Goal: Information Seeking & Learning: Learn about a topic

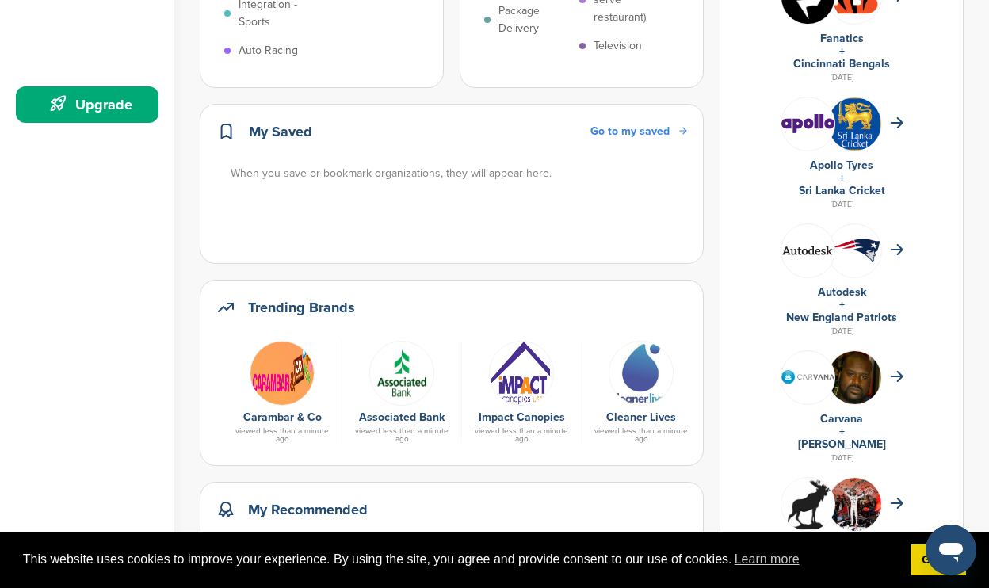
scroll to position [478, 0]
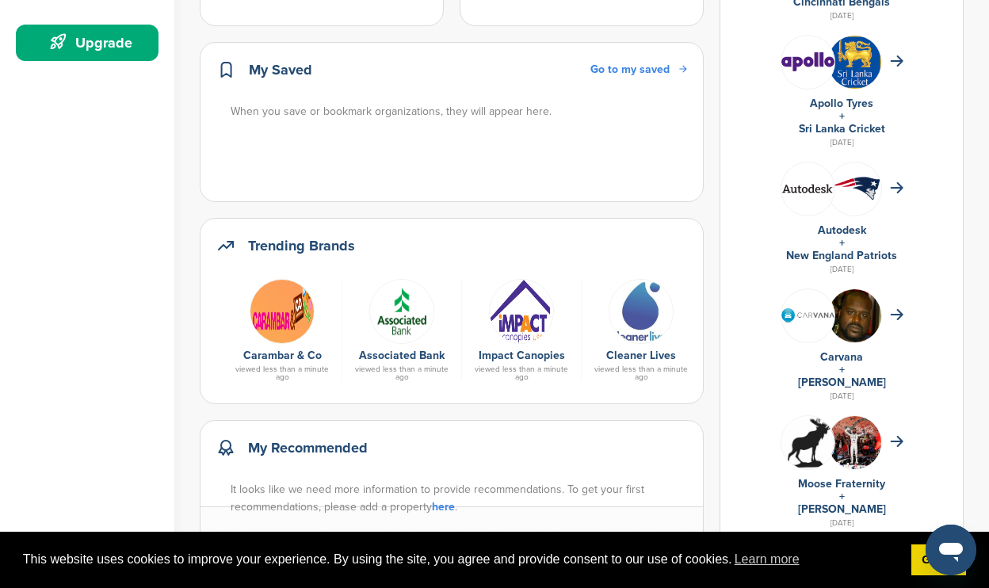
click at [283, 327] on img at bounding box center [282, 311] width 65 height 65
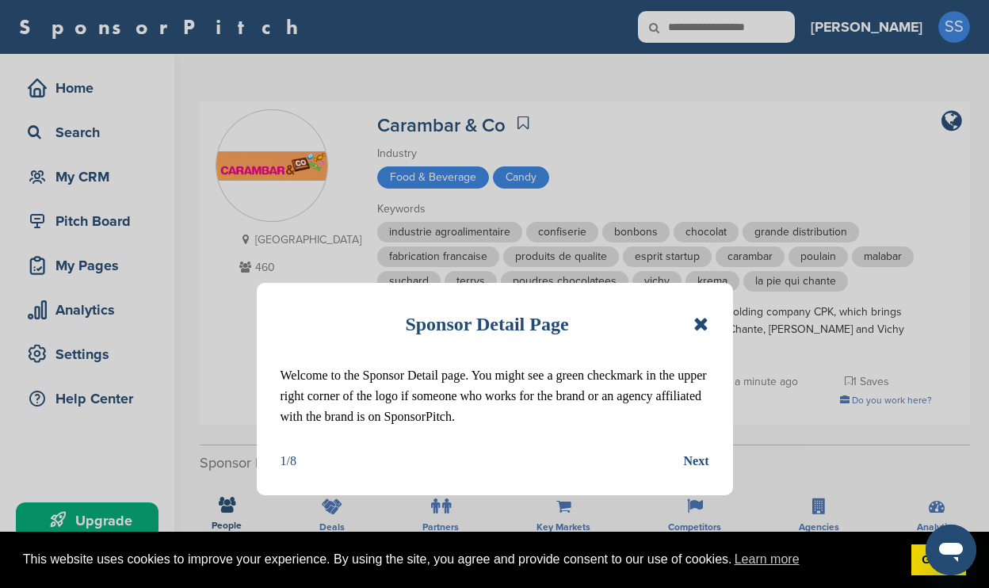
click at [698, 327] on icon at bounding box center [700, 324] width 15 height 19
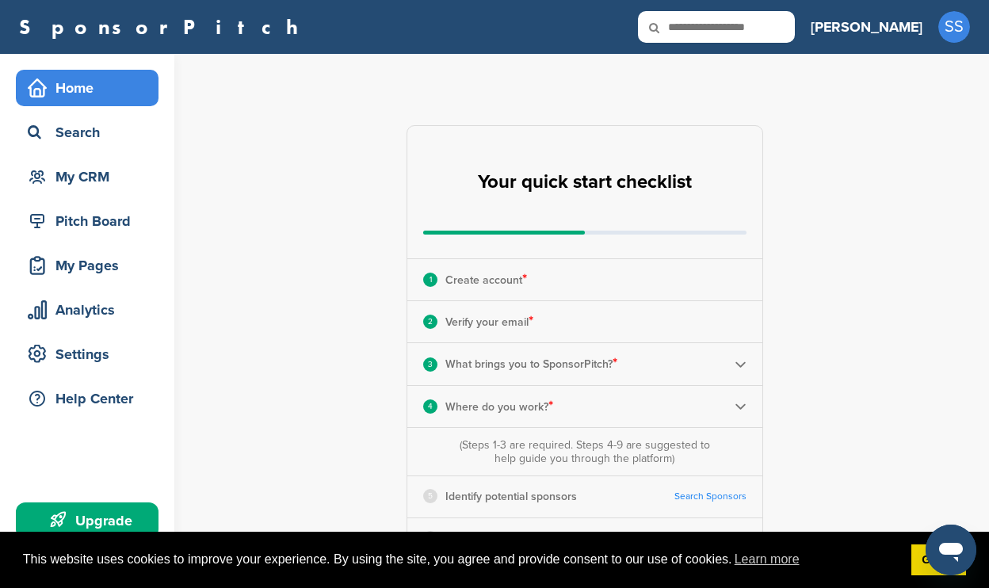
click at [117, 37] on link "SponsorPitch" at bounding box center [163, 27] width 289 height 21
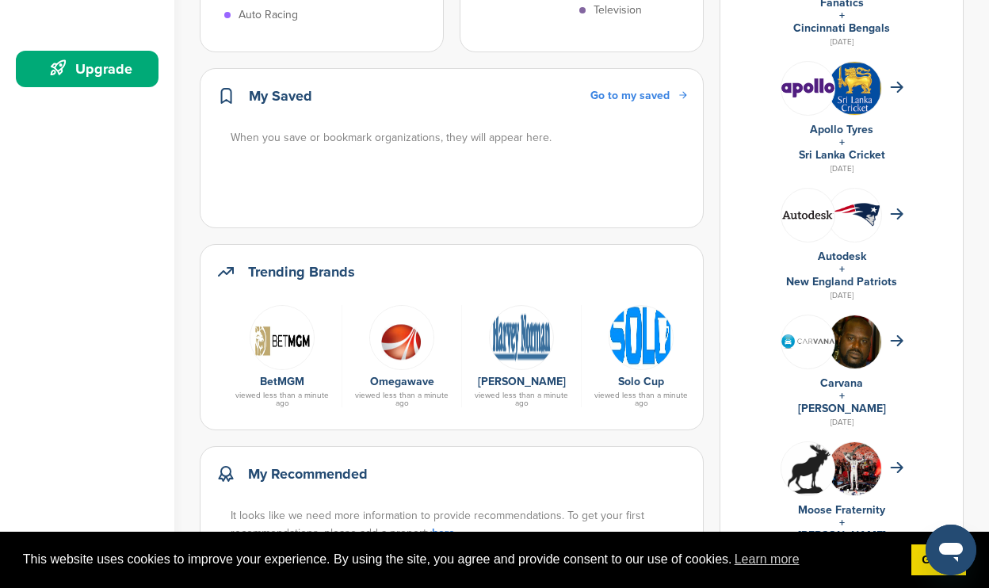
scroll to position [468, 0]
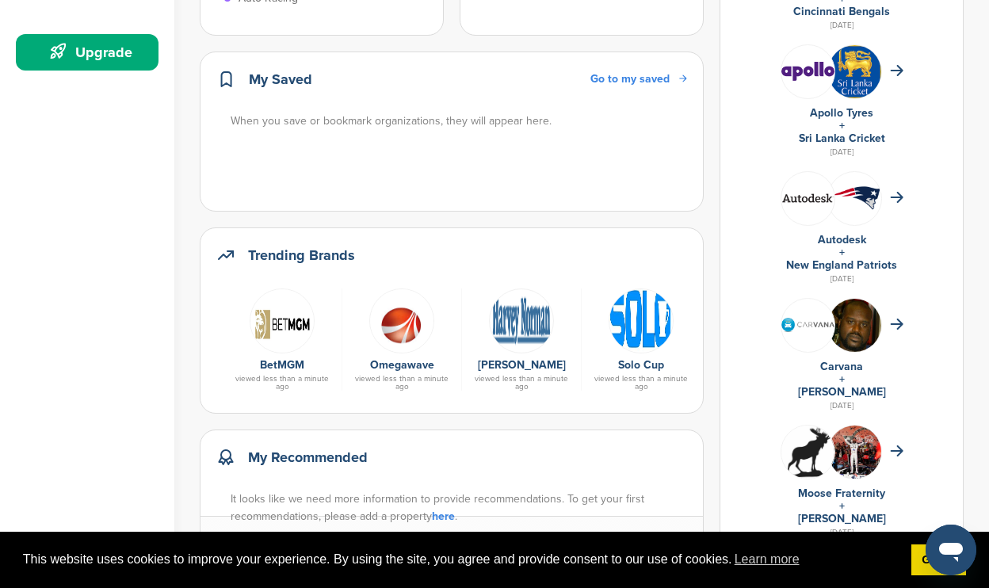
click at [284, 256] on h2 "Trending Brands" at bounding box center [301, 255] width 107 height 22
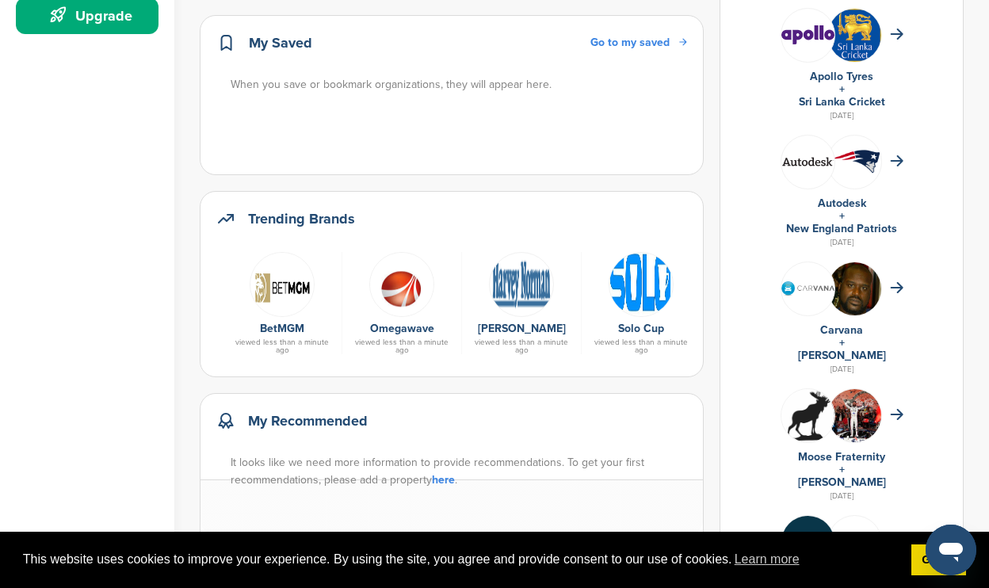
scroll to position [507, 0]
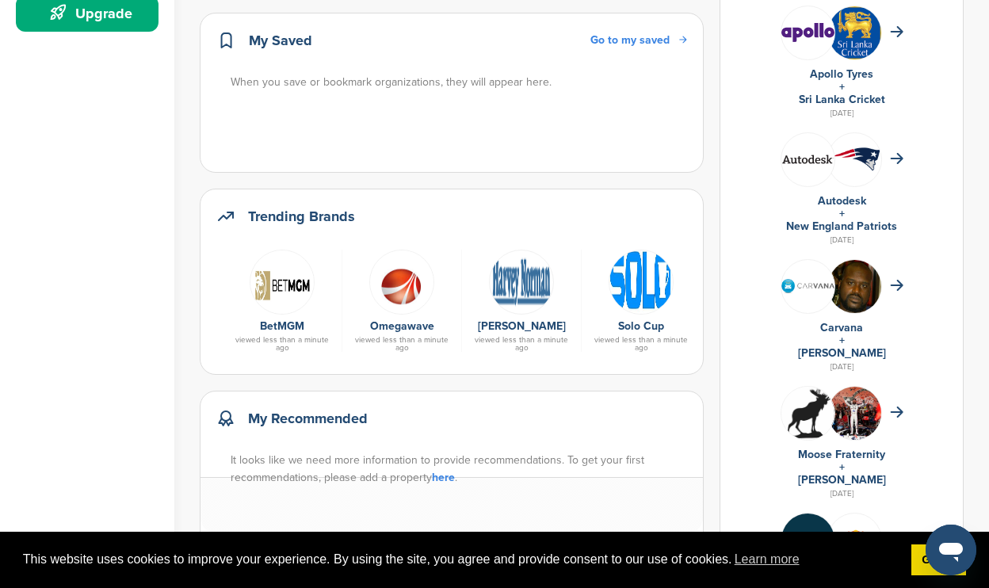
click at [663, 288] on img at bounding box center [641, 282] width 65 height 65
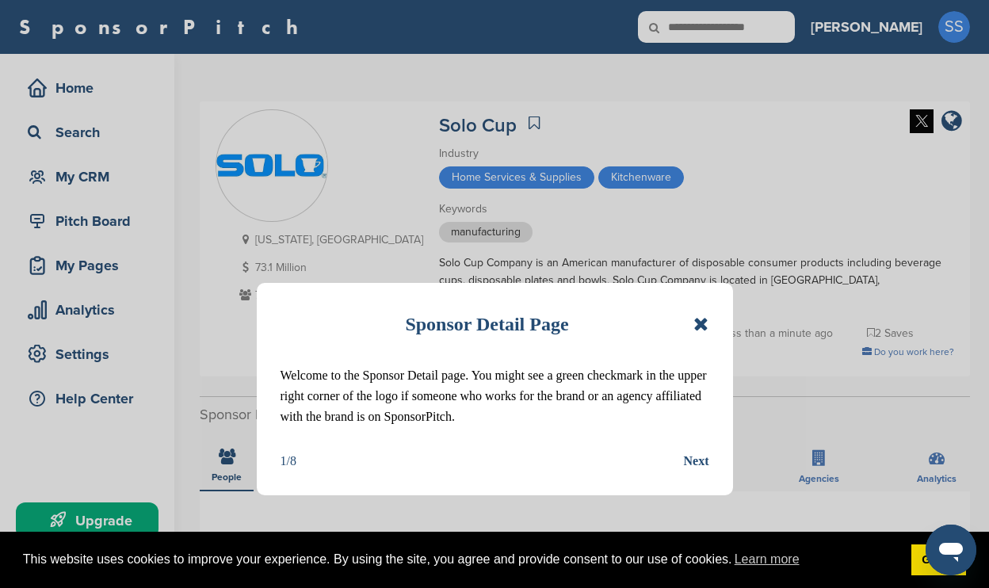
click at [698, 324] on icon at bounding box center [700, 324] width 15 height 19
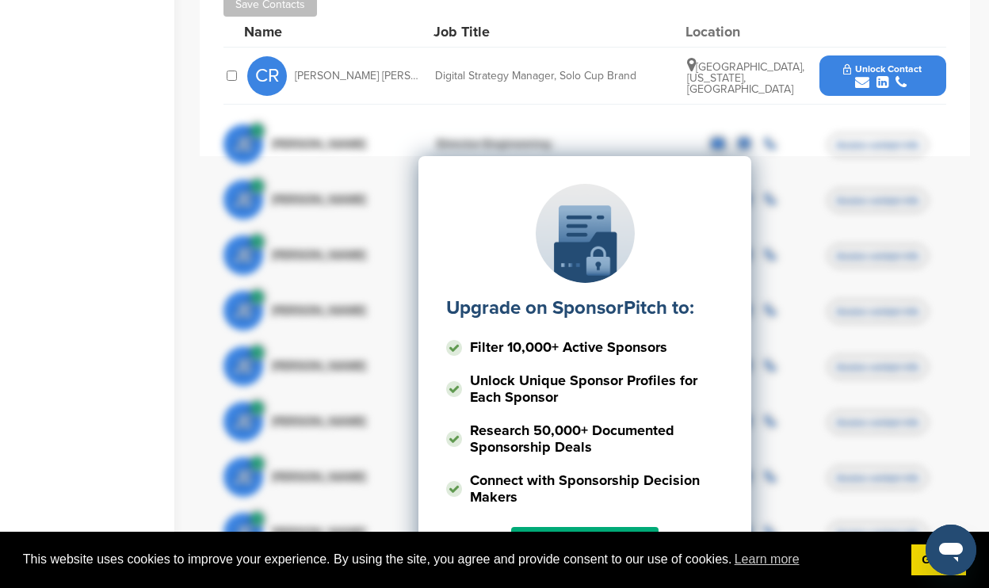
scroll to position [602, 0]
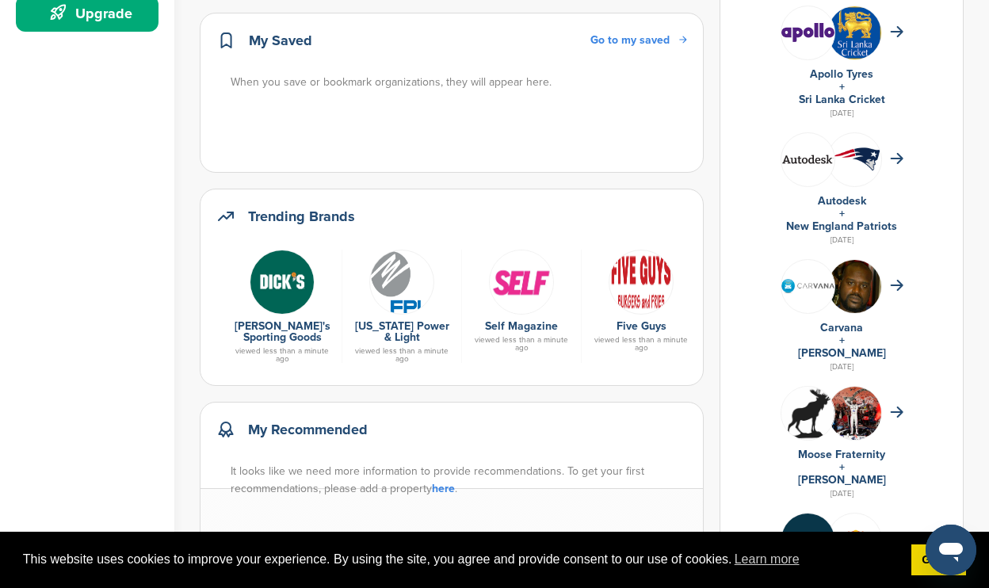
click at [288, 331] on link "[PERSON_NAME]'s Sporting Goods" at bounding box center [283, 331] width 96 height 25
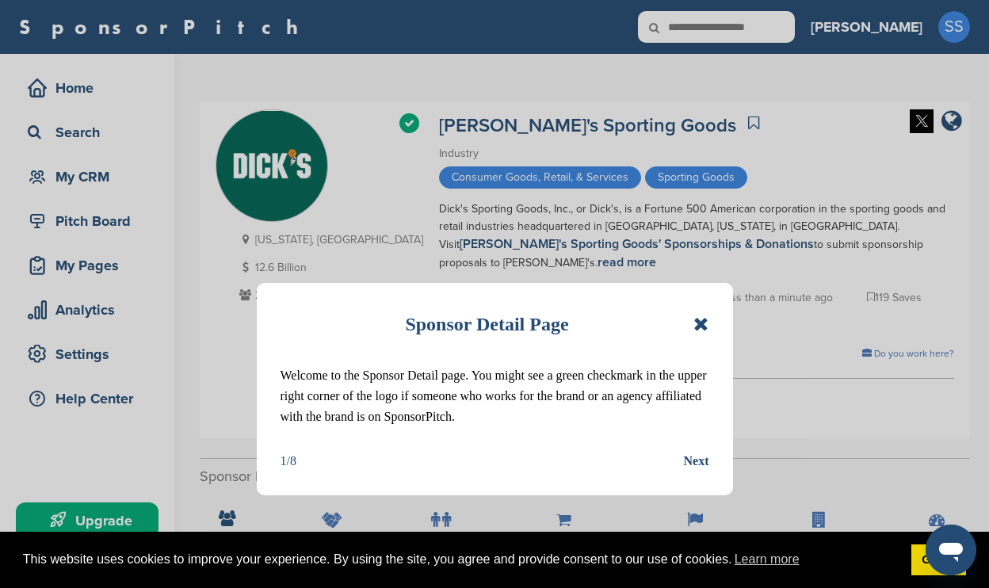
click at [702, 323] on icon at bounding box center [700, 324] width 15 height 19
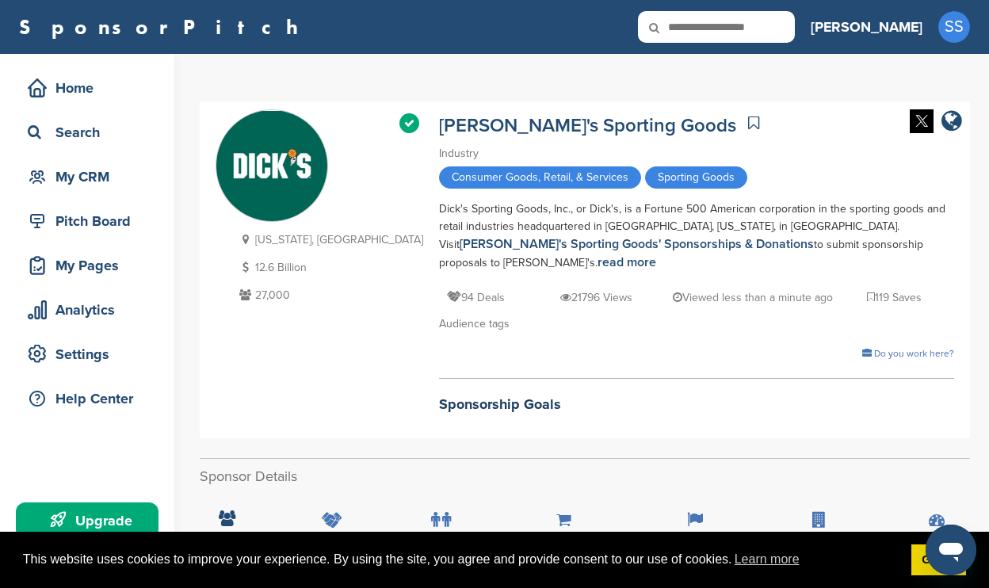
click at [767, 32] on input "text" at bounding box center [716, 27] width 157 height 32
type input "******"
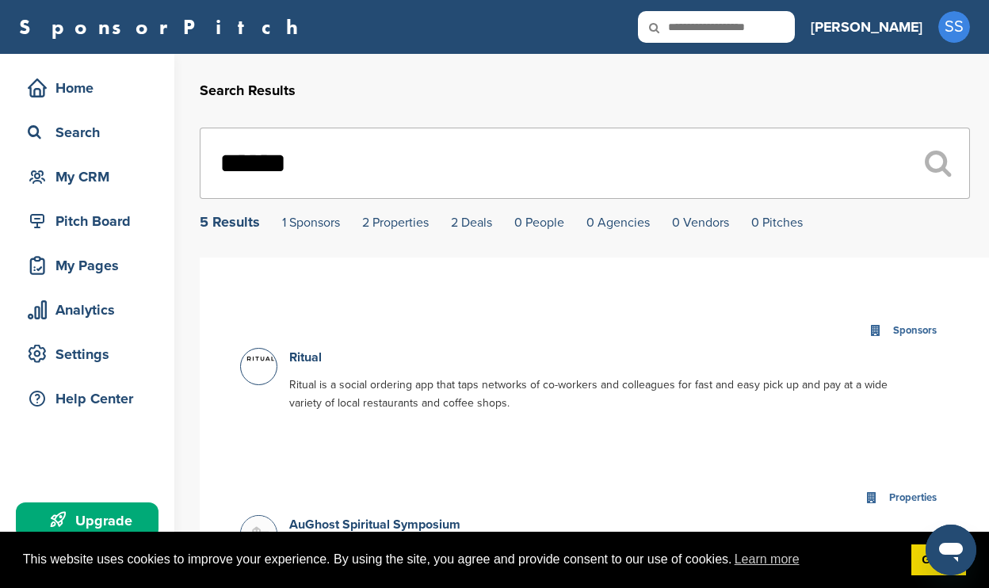
click at [356, 151] on input "******" at bounding box center [585, 163] width 770 height 71
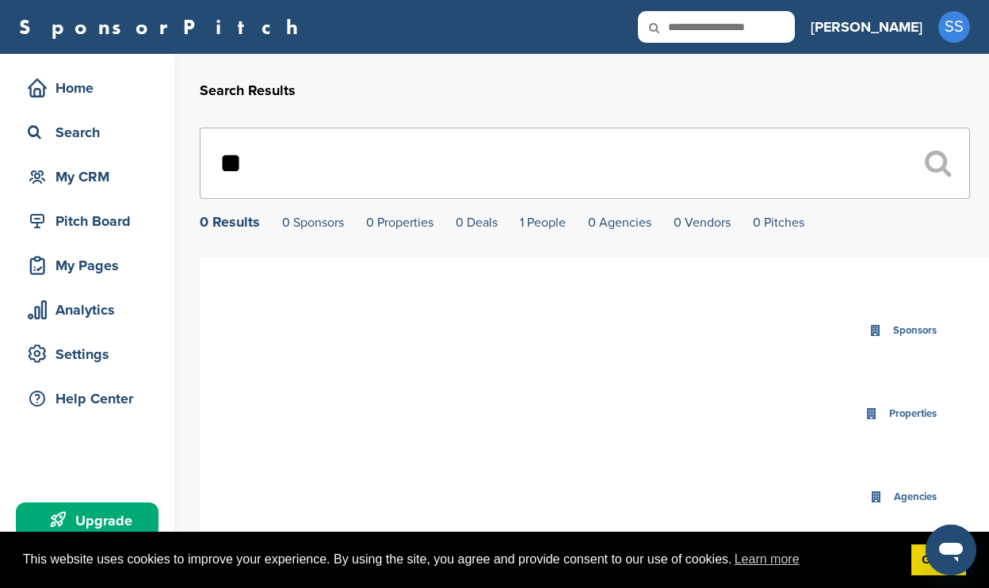
type input "*"
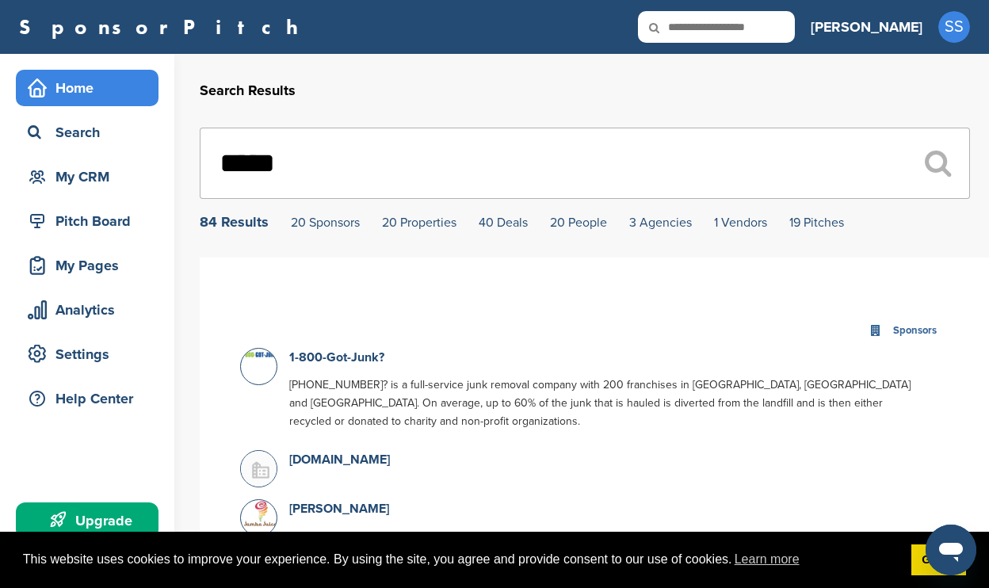
type input "****"
click at [99, 96] on div "Home" at bounding box center [91, 88] width 135 height 29
